Goal: Task Accomplishment & Management: Use online tool/utility

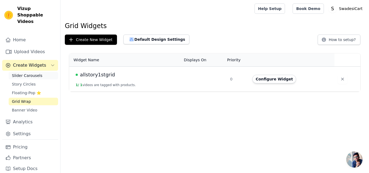
click at [48, 72] on link "Slider Carousels" at bounding box center [33, 76] width 49 height 8
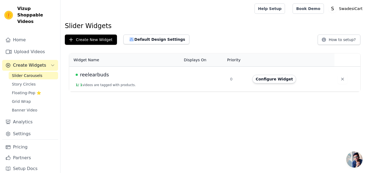
click at [145, 32] on div "Slider Widgets Create New Widget Default Design Settings How to setup? Widget N…" at bounding box center [215, 58] width 309 height 72
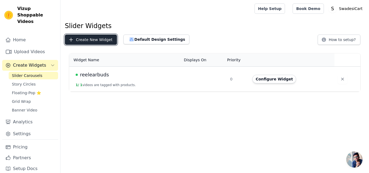
click at [108, 36] on button "Create New Widget" at bounding box center [91, 40] width 52 height 10
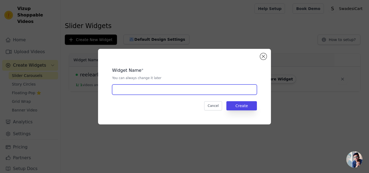
click at [148, 90] on input "text" at bounding box center [184, 90] width 145 height 10
type input "mini portable printer"
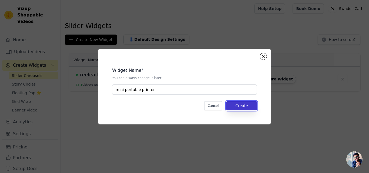
click at [234, 108] on button "Create" at bounding box center [241, 105] width 31 height 9
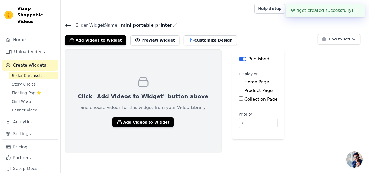
click at [139, 105] on p "and choose videos for this widget from your Video Library" at bounding box center [143, 108] width 125 height 6
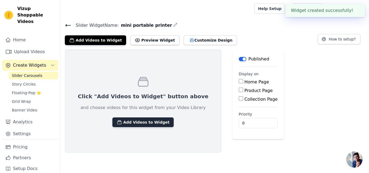
click at [134, 124] on button "Add Videos to Widget" at bounding box center [142, 123] width 61 height 10
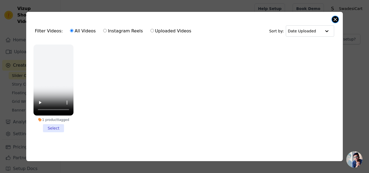
click at [333, 16] on button "Close modal" at bounding box center [335, 19] width 6 height 6
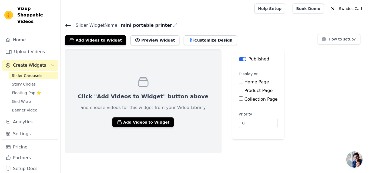
click at [239, 81] on div "Home Page" at bounding box center [258, 82] width 39 height 6
click at [239, 84] on div "Home Page" at bounding box center [258, 82] width 39 height 6
click at [239, 82] on input "Home Page" at bounding box center [241, 81] width 4 height 4
checkbox input "true"
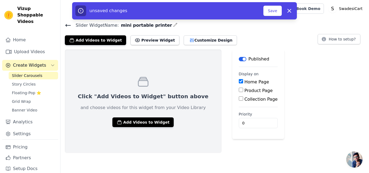
click at [239, 88] on input "Product Page" at bounding box center [241, 90] width 4 height 4
checkbox input "true"
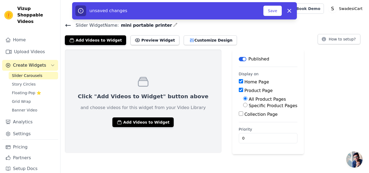
click at [243, 106] on input "Specific Product Pages" at bounding box center [245, 105] width 4 height 4
radio input "true"
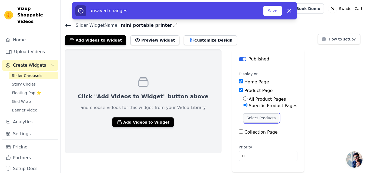
click at [243, 117] on button "Select Products" at bounding box center [261, 117] width 36 height 9
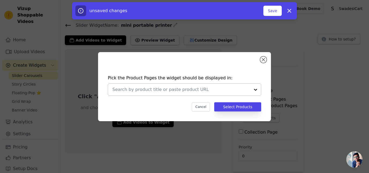
click at [252, 88] on div at bounding box center [255, 90] width 11 height 12
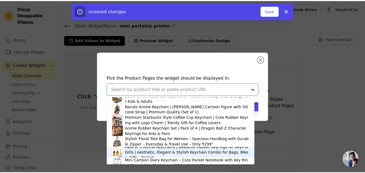
scroll to position [74, 0]
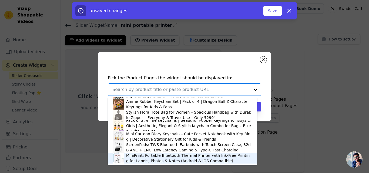
click at [139, 157] on div "MiniPrint: Portable Bluetooth Thermal Printer with Ink-Free Printing for Labels…" at bounding box center [189, 158] width 126 height 11
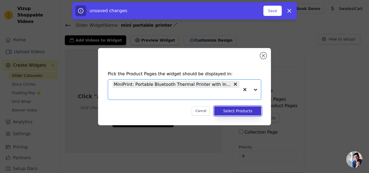
click at [232, 112] on button "Select Products" at bounding box center [237, 110] width 47 height 9
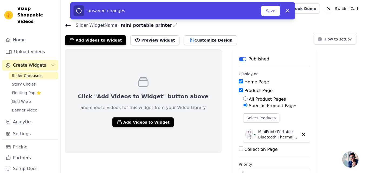
click at [244, 150] on label "Collection Page" at bounding box center [260, 149] width 33 height 5
click at [239, 150] on input "Collection Page" at bounding box center [241, 149] width 4 height 4
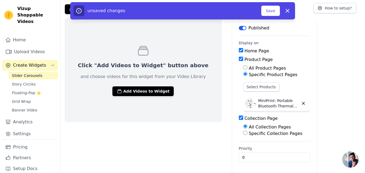
click at [244, 116] on label "Collection Page" at bounding box center [260, 118] width 33 height 5
click at [239, 116] on input "Collection Page" at bounding box center [241, 118] width 4 height 4
checkbox input "false"
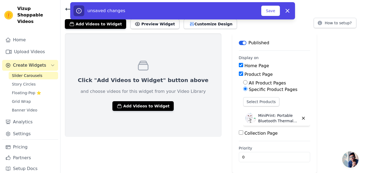
scroll to position [16, 0]
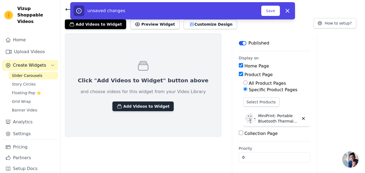
click at [140, 106] on button "Add Videos to Widget" at bounding box center [142, 107] width 61 height 10
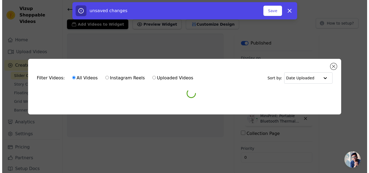
scroll to position [0, 0]
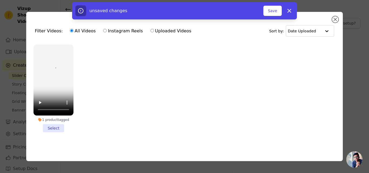
click at [128, 28] on label "Instagram Reels" at bounding box center [123, 31] width 40 height 7
click at [107, 29] on input "Instagram Reels" at bounding box center [105, 31] width 4 height 4
radio input "true"
click at [334, 17] on div "unsaved changes Save Dismiss" at bounding box center [184, 10] width 369 height 17
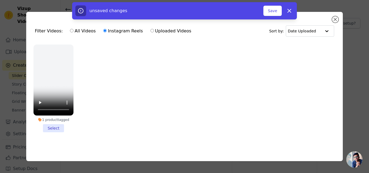
click at [334, 17] on div "unsaved changes Save Dismiss" at bounding box center [184, 10] width 369 height 17
click at [291, 12] on icon "button" at bounding box center [289, 10] width 3 height 3
checkbox input "false"
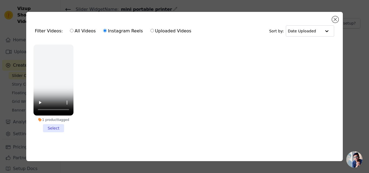
click at [335, 14] on div "Filter Videos: All Videos Instagram Reels Uploaded Videos Sort by: Date Uploade…" at bounding box center [184, 86] width 317 height 149
click at [334, 16] on button "Close modal" at bounding box center [335, 19] width 6 height 6
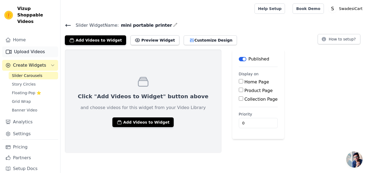
click at [26, 46] on link "Upload Videos" at bounding box center [30, 51] width 56 height 11
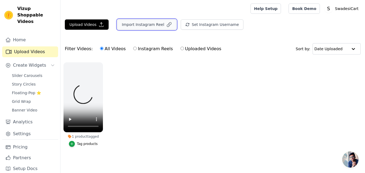
click at [134, 27] on button "Import Instagram Reel" at bounding box center [146, 24] width 59 height 10
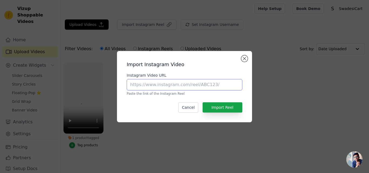
click at [147, 85] on input "Instagram Video URL" at bounding box center [185, 84] width 116 height 11
paste input "https://www.instagram.com/reel/C1On5J_NrF7/?igsh=MTdkcmoxMWM3NnFvNA=="
type input "https://www.instagram.com/reel/C1On5J_NrF7/?igsh=MTdkcmoxMWM3NnFvNA=="
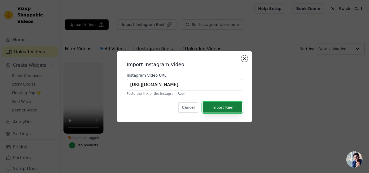
click at [229, 110] on button "Import Reel" at bounding box center [223, 107] width 40 height 10
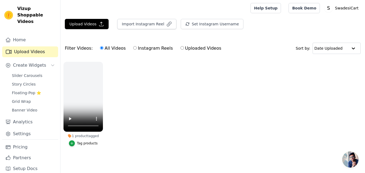
scroll to position [0, 0]
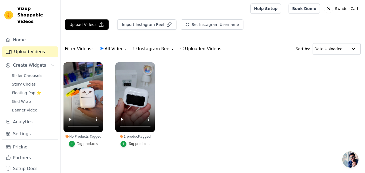
click at [79, 144] on div "Tag products" at bounding box center [87, 144] width 21 height 4
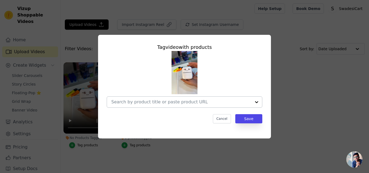
click at [147, 103] on input "No Products Tagged Tag video with products Cancel Save Tag products" at bounding box center [181, 101] width 140 height 5
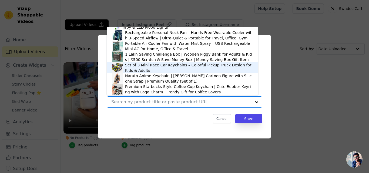
scroll to position [72, 0]
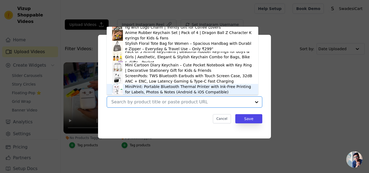
click at [167, 91] on div "MiniPrint: Portable Bluetooth Thermal Printer with Ink-Free Printing for Labels…" at bounding box center [189, 89] width 128 height 11
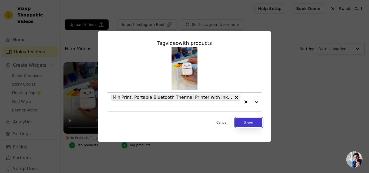
click at [261, 125] on button "Save" at bounding box center [248, 122] width 27 height 9
click at [259, 123] on ul "No Products Tagged Tag video with products MiniPrint: Portable Bluetooth Therma…" at bounding box center [215, 110] width 309 height 103
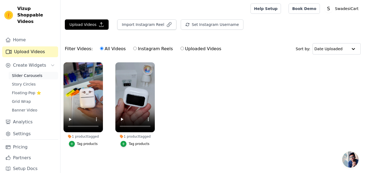
click at [24, 73] on span "Slider Carousels" at bounding box center [27, 75] width 31 height 5
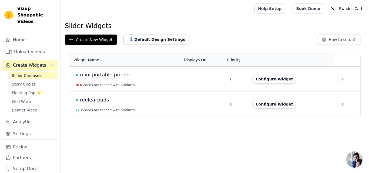
click at [158, 79] on td "mini portable printer 0 / 0 videos are tagged with products." at bounding box center [125, 79] width 112 height 25
click at [94, 78] on span "mini portable printer" at bounding box center [105, 75] width 51 height 8
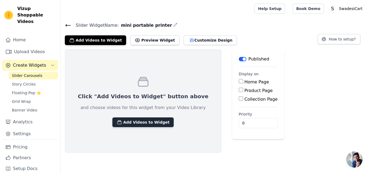
click at [121, 120] on button "Add Videos to Widget" at bounding box center [142, 123] width 61 height 10
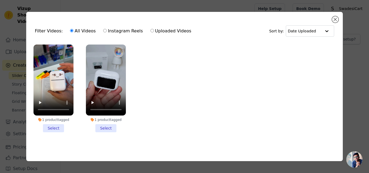
click at [48, 121] on li "1 product tagged Select" at bounding box center [53, 89] width 40 height 88
click at [0, 0] on input "1 product tagged Select" at bounding box center [0, 0] width 0 height 0
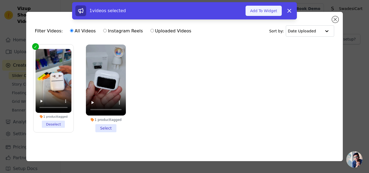
click at [271, 12] on button "Add To Widget" at bounding box center [264, 11] width 36 height 10
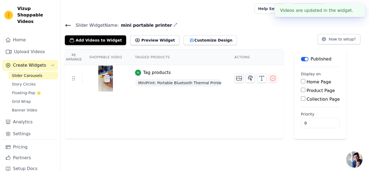
click at [301, 81] on input "Home Page" at bounding box center [303, 81] width 4 height 4
checkbox input "true"
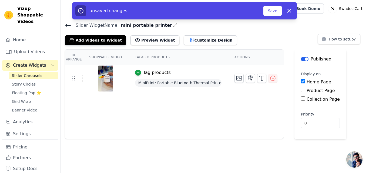
click at [301, 91] on input "Product Page" at bounding box center [303, 90] width 4 height 4
checkbox input "true"
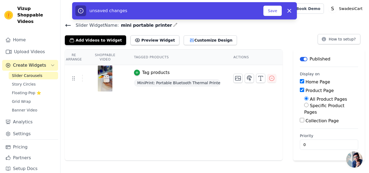
click at [305, 105] on input "Specific Product Pages" at bounding box center [306, 105] width 4 height 4
radio input "true"
click at [308, 120] on button "Select Products" at bounding box center [322, 124] width 36 height 9
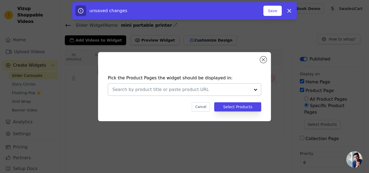
click at [255, 90] on div at bounding box center [255, 90] width 11 height 12
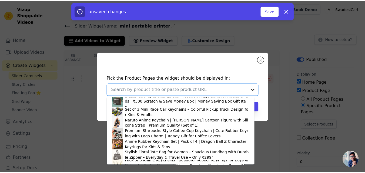
scroll to position [74, 0]
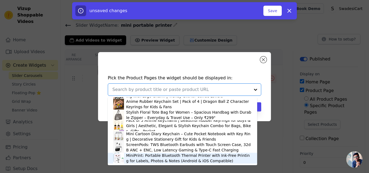
click at [152, 156] on div "MiniPrint: Portable Bluetooth Thermal Printer with Ink-Free Printing for Labels…" at bounding box center [189, 158] width 126 height 11
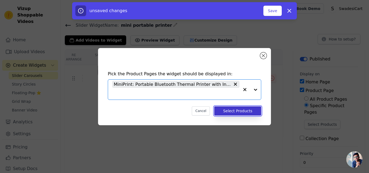
click at [251, 113] on button "Select Products" at bounding box center [237, 110] width 47 height 9
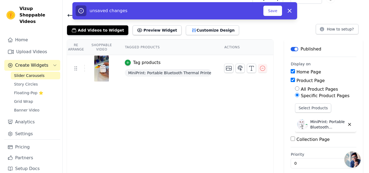
scroll to position [0, 0]
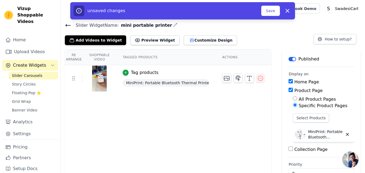
click at [69, 26] on icon at bounding box center [68, 25] width 6 height 6
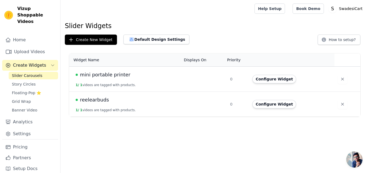
click at [155, 75] on div "mini portable printer" at bounding box center [127, 75] width 102 height 8
click at [106, 73] on span "mini portable printer" at bounding box center [105, 75] width 51 height 8
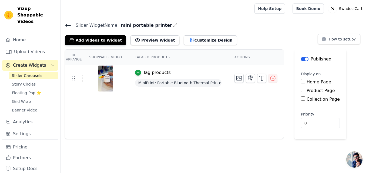
click at [301, 80] on input "Home Page" at bounding box center [303, 81] width 4 height 4
checkbox input "true"
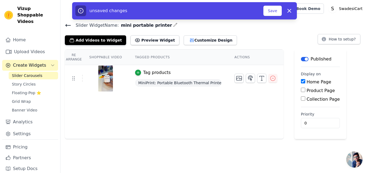
click at [301, 90] on input "Product Page" at bounding box center [303, 90] width 4 height 4
checkbox input "true"
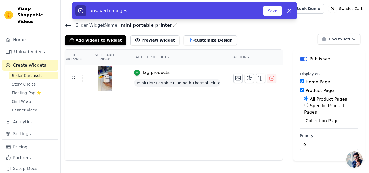
click at [306, 105] on input "Specific Product Pages" at bounding box center [306, 105] width 4 height 4
radio input "true"
click at [311, 120] on button "Select Products" at bounding box center [322, 124] width 36 height 9
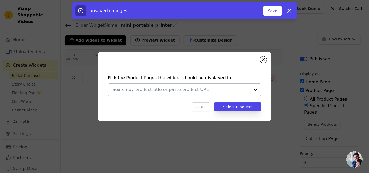
click at [257, 89] on div at bounding box center [255, 90] width 11 height 12
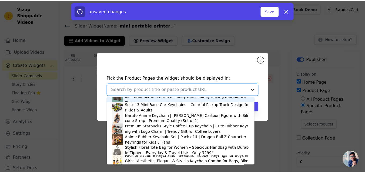
scroll to position [74, 0]
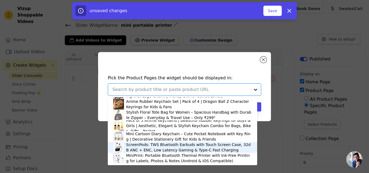
click at [119, 147] on img at bounding box center [118, 147] width 11 height 11
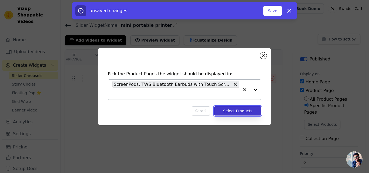
click at [233, 111] on button "Select Products" at bounding box center [237, 110] width 47 height 9
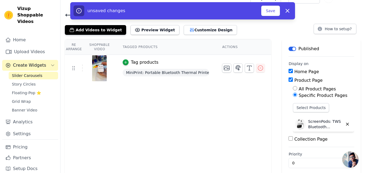
scroll to position [16, 0]
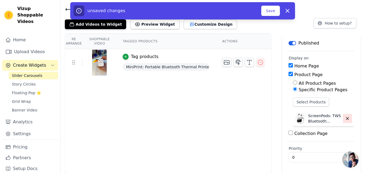
click at [343, 118] on button "button" at bounding box center [347, 118] width 9 height 9
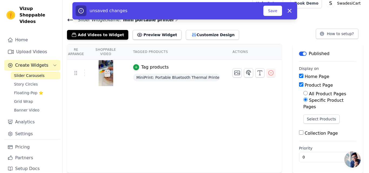
scroll to position [0, 0]
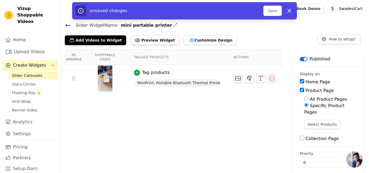
click at [306, 103] on div "Specific Product Pages" at bounding box center [331, 109] width 54 height 13
click at [304, 103] on input "Specific Product Pages" at bounding box center [306, 105] width 4 height 4
click at [300, 88] on input "Product Page" at bounding box center [302, 90] width 4 height 4
checkbox input "false"
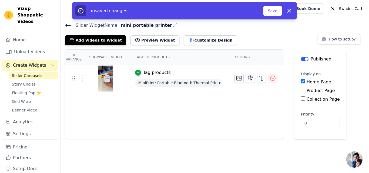
click at [301, 82] on input "Home Page" at bounding box center [303, 81] width 4 height 4
checkbox input "false"
click at [71, 26] on icon at bounding box center [68, 25] width 6 height 6
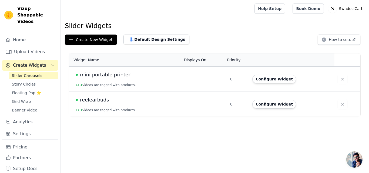
click at [116, 82] on td "mini portable printer 1 / 1 videos are tagged with products." at bounding box center [125, 79] width 112 height 25
click at [92, 78] on span "mini portable printer" at bounding box center [105, 75] width 51 height 8
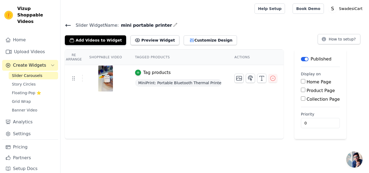
click at [307, 81] on label "Home Page" at bounding box center [319, 81] width 25 height 5
click at [303, 81] on input "Home Page" at bounding box center [303, 81] width 4 height 4
checkbox input "true"
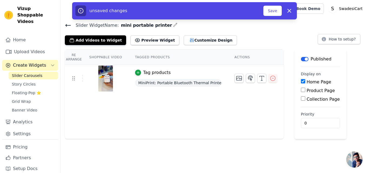
click at [307, 89] on label "Product Page" at bounding box center [321, 90] width 28 height 5
click at [303, 89] on input "Product Page" at bounding box center [303, 90] width 4 height 4
checkbox input "true"
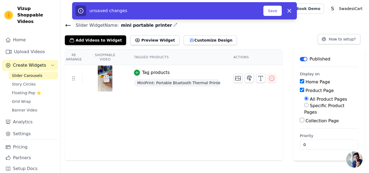
click at [304, 107] on div "Specific Product Pages" at bounding box center [331, 109] width 54 height 13
click at [305, 106] on input "Specific Product Pages" at bounding box center [306, 105] width 4 height 4
radio input "true"
click at [309, 120] on button "Select Products" at bounding box center [322, 124] width 36 height 9
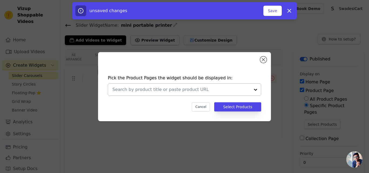
click at [248, 92] on input "text" at bounding box center [181, 89] width 138 height 6
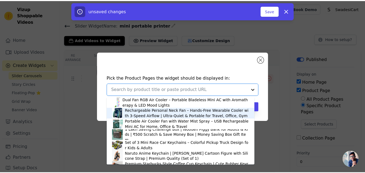
scroll to position [74, 0]
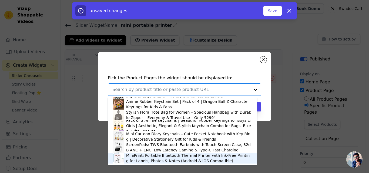
click at [121, 158] on img at bounding box center [118, 158] width 11 height 11
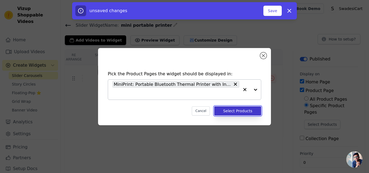
click at [231, 108] on button "Select Products" at bounding box center [237, 110] width 47 height 9
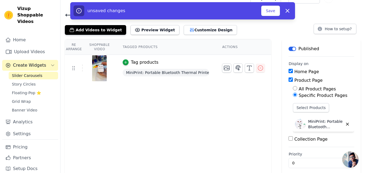
scroll to position [16, 0]
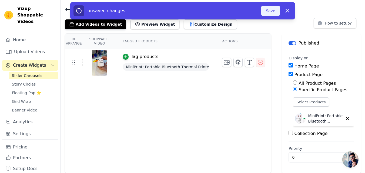
click at [273, 9] on button "Save" at bounding box center [270, 11] width 18 height 10
click at [267, 11] on button "Save" at bounding box center [270, 11] width 18 height 10
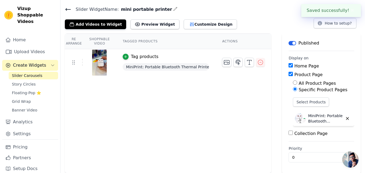
click at [65, 11] on icon at bounding box center [68, 9] width 6 height 6
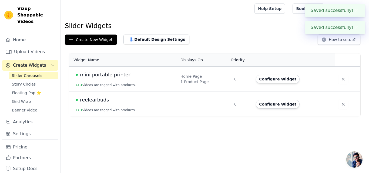
click at [102, 103] on span "reelearbuds" at bounding box center [94, 100] width 29 height 8
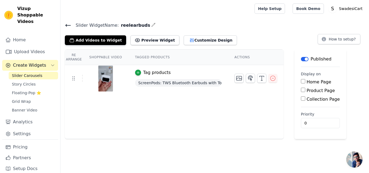
click at [301, 81] on input "Home Page" at bounding box center [303, 81] width 4 height 4
checkbox input "true"
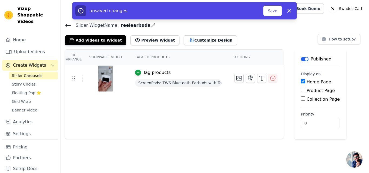
click at [301, 90] on input "Product Page" at bounding box center [303, 90] width 4 height 4
checkbox input "true"
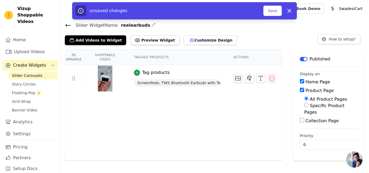
click at [304, 106] on input "Specific Product Pages" at bounding box center [306, 105] width 4 height 4
radio input "true"
click at [312, 120] on button "Select Products" at bounding box center [322, 124] width 36 height 9
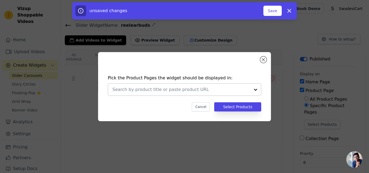
click at [156, 87] on input "text" at bounding box center [181, 89] width 138 height 6
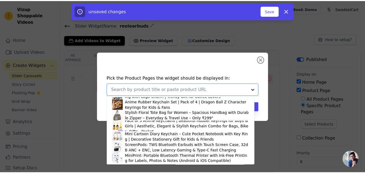
scroll to position [74, 0]
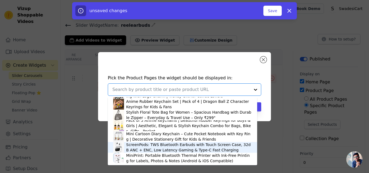
click at [120, 145] on img at bounding box center [118, 147] width 11 height 11
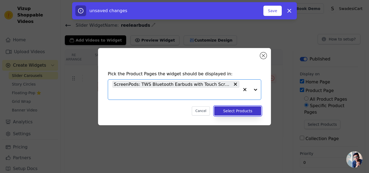
click at [244, 112] on button "Select Products" at bounding box center [237, 110] width 47 height 9
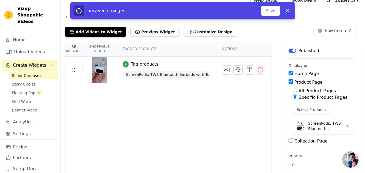
scroll to position [16, 0]
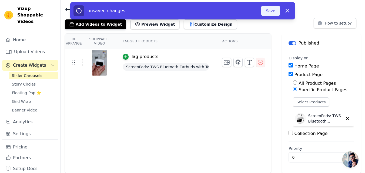
click at [271, 12] on button "Save" at bounding box center [270, 11] width 18 height 10
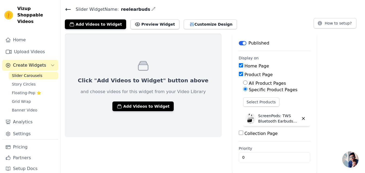
click at [44, 72] on link "Slider Carousels" at bounding box center [33, 76] width 49 height 8
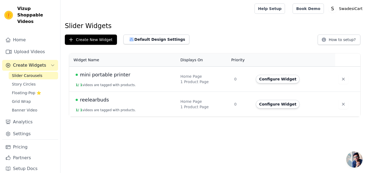
click at [83, 75] on span "mini portable printer" at bounding box center [105, 75] width 51 height 8
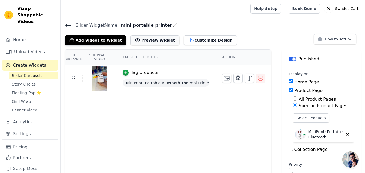
click at [140, 36] on button "Preview Widget" at bounding box center [154, 40] width 49 height 10
